Goal: Information Seeking & Learning: Learn about a topic

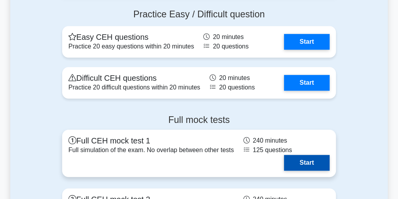
scroll to position [1764, 0]
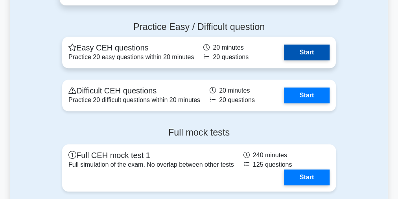
click at [309, 51] on link "Start" at bounding box center [307, 52] width 46 height 16
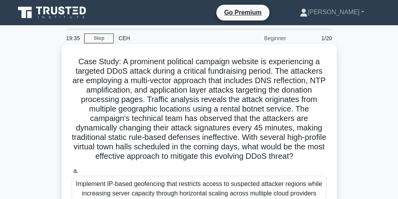
click at [186, 67] on h5 "Case Study: A prominent political campaign website is experiencing a targeted D…" at bounding box center [199, 109] width 257 height 105
click at [185, 66] on h5 "Case Study: A prominent political campaign website is experiencing a targeted D…" at bounding box center [199, 109] width 257 height 105
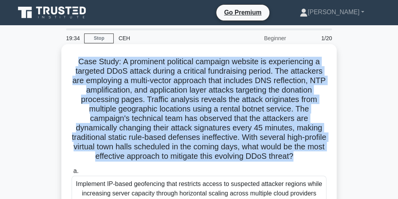
click at [185, 66] on h5 "Case Study: A prominent political campaign website is experiencing a targeted D…" at bounding box center [199, 109] width 257 height 105
copy div "Case Study: A prominent political campaign website is experiencing a targeted D…"
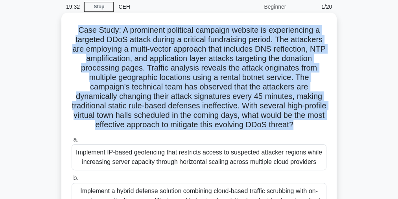
click at [180, 72] on h5 "Case Study: A prominent political campaign website is experiencing a targeted D…" at bounding box center [199, 77] width 257 height 105
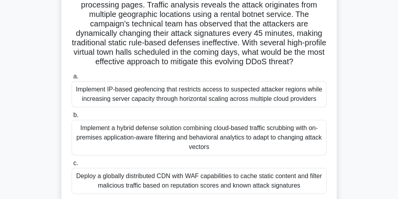
scroll to position [157, 0]
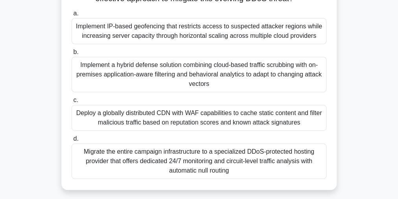
click at [191, 116] on div "Deploy a globally distributed CDN with WAF capabilities to cache static content…" at bounding box center [199, 118] width 255 height 26
click at [72, 103] on input "c. Deploy a globally distributed CDN with WAF capabilities to cache static cont…" at bounding box center [72, 100] width 0 height 5
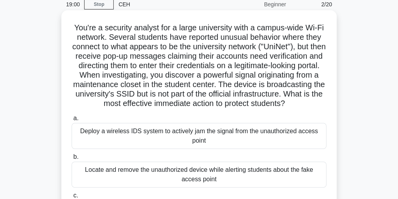
scroll to position [0, 0]
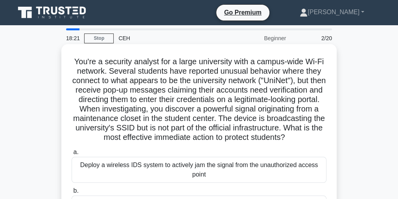
click at [216, 79] on h5 "You're a security analyst for a large university with a campus-wide Wi-Fi netwo…" at bounding box center [199, 100] width 257 height 86
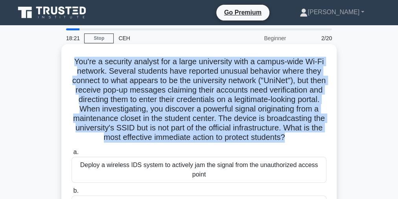
click at [216, 79] on h5 "You're a security analyst for a large university with a campus-wide Wi-Fi netwo…" at bounding box center [199, 100] width 257 height 86
copy div "You're a security analyst for a large university with a campus-wide Wi-Fi netwo…"
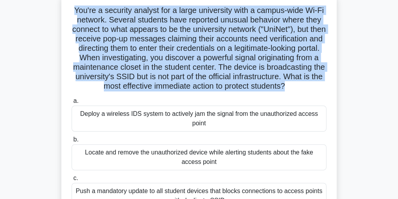
scroll to position [126, 0]
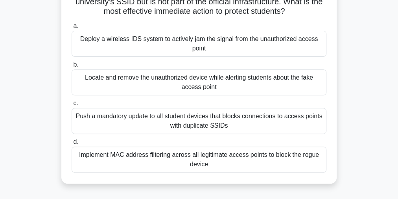
click at [196, 86] on div "Locate and remove the unauthorized device while alerting students about the fak…" at bounding box center [199, 82] width 255 height 26
click at [72, 67] on input "b. Locate and remove the unauthorized device while alerting students about the …" at bounding box center [72, 64] width 0 height 5
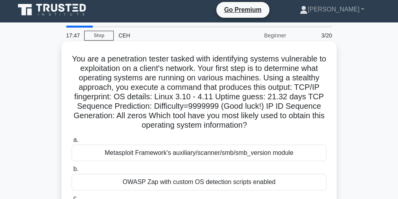
scroll to position [0, 0]
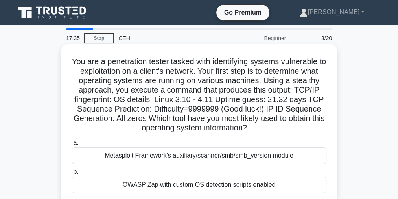
click at [158, 81] on h5 "You are a penetration tester tasked with identifying systems vulnerable to expl…" at bounding box center [199, 95] width 257 height 76
click at [159, 82] on h5 "You are a penetration tester tasked with identifying systems vulnerable to expl…" at bounding box center [199, 95] width 257 height 76
click at [160, 82] on h5 "You are a penetration tester tasked with identifying systems vulnerable to expl…" at bounding box center [199, 95] width 257 height 76
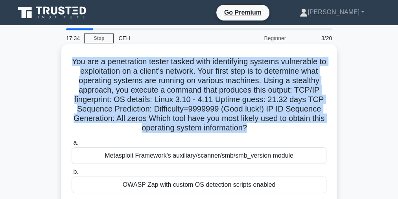
click at [160, 82] on h5 "You are a penetration tester tasked with identifying systems vulnerable to expl…" at bounding box center [199, 95] width 257 height 76
copy div "You are a penetration tester tasked with identifying systems vulnerable to expl…"
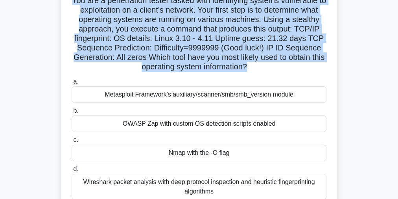
scroll to position [63, 0]
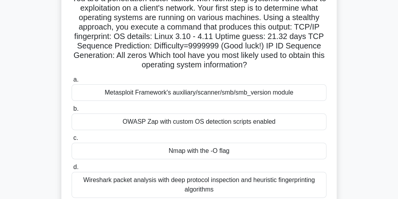
click at [207, 147] on div "Nmap with the -O flag" at bounding box center [199, 151] width 255 height 17
click at [72, 141] on input "c. Nmap with the -O flag" at bounding box center [72, 137] width 0 height 5
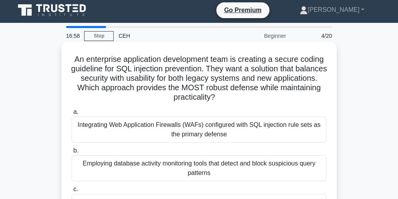
scroll to position [0, 0]
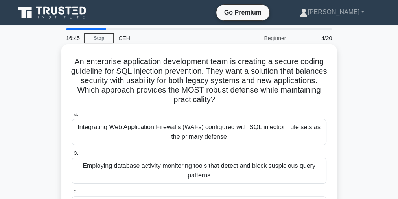
drag, startPoint x: 226, startPoint y: 72, endPoint x: 234, endPoint y: 74, distance: 8.1
click at [226, 72] on h5 "An enterprise application development team is creating a secure coding guidelin…" at bounding box center [199, 81] width 257 height 48
click at [165, 82] on h5 "An enterprise application development team is creating a secure coding guidelin…" at bounding box center [199, 81] width 257 height 48
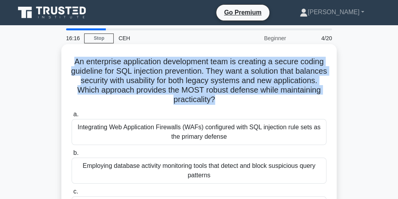
click at [165, 82] on h5 "An enterprise application development team is creating a secure coding guidelin…" at bounding box center [199, 81] width 257 height 48
copy div "An enterprise application development team is creating a secure coding guidelin…"
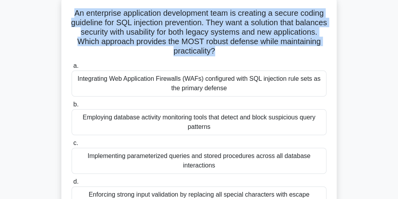
scroll to position [126, 0]
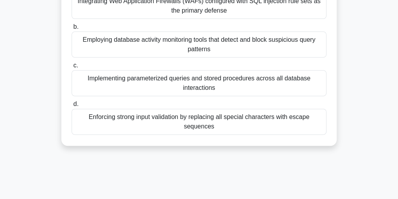
click at [149, 86] on div "Implementing parameterized queries and stored procedures across all database in…" at bounding box center [199, 83] width 255 height 26
click at [72, 68] on input "c. Implementing parameterized queries and stored procedures across all database…" at bounding box center [72, 65] width 0 height 5
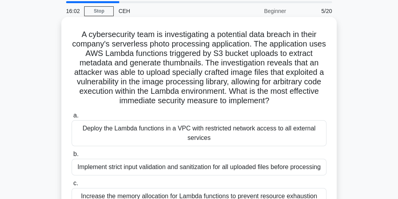
scroll to position [0, 0]
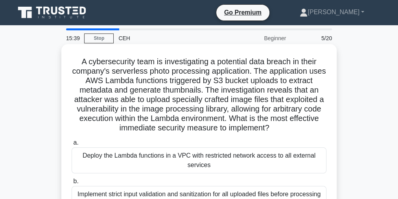
click at [198, 83] on h5 "A cybersecurity team is investigating a potential data breach in their company'…" at bounding box center [199, 95] width 257 height 76
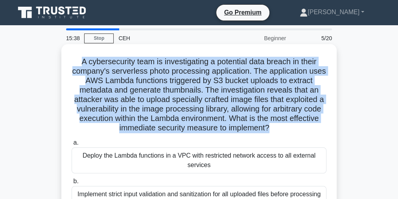
click at [197, 84] on h5 "A cybersecurity team is investigating a potential data breach in their company'…" at bounding box center [199, 95] width 257 height 76
copy div "A cybersecurity team is investigating a potential data breach in their company'…"
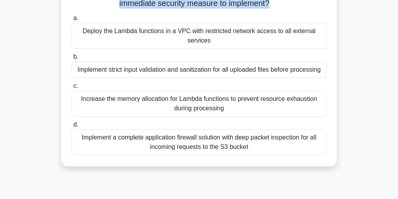
scroll to position [126, 0]
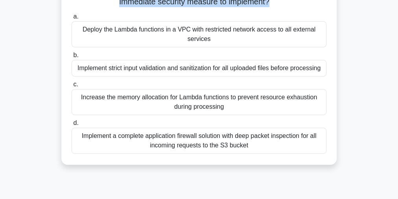
drag, startPoint x: 81, startPoint y: 31, endPoint x: 274, endPoint y: 154, distance: 228.8
click at [274, 154] on div "a. Deploy the Lambda functions in a VPC with restricted network access to all e…" at bounding box center [199, 82] width 265 height 145
copy div "Deploy the Lambda functions in a VPC with restricted network access to all exte…"
click at [209, 67] on div "Implement strict input validation and sanitization for all uploaded files befor…" at bounding box center [199, 68] width 255 height 17
click at [72, 58] on input "b. Implement strict input validation and sanitization for all uploaded files be…" at bounding box center [72, 55] width 0 height 5
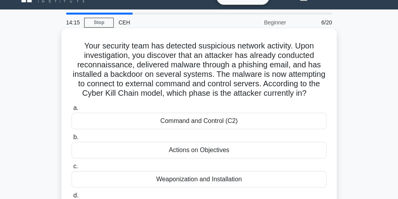
scroll to position [0, 0]
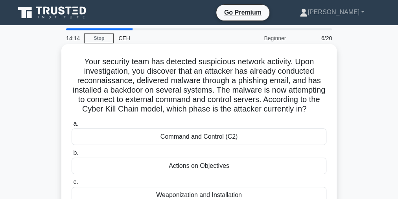
click at [165, 67] on h5 "Your security team has detected suspicious network activity. Upon investigation…" at bounding box center [199, 85] width 257 height 57
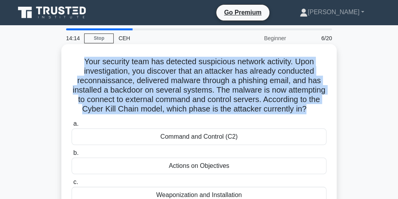
click at [165, 67] on h5 "Your security team has detected suspicious network activity. Upon investigation…" at bounding box center [199, 85] width 257 height 57
copy div "Your security team has detected suspicious network activity. Upon investigation…"
